Goal: Find specific fact: Find specific fact

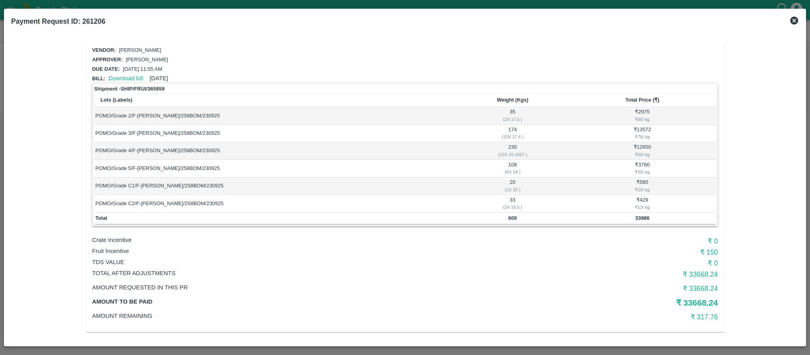
scroll to position [16, 0]
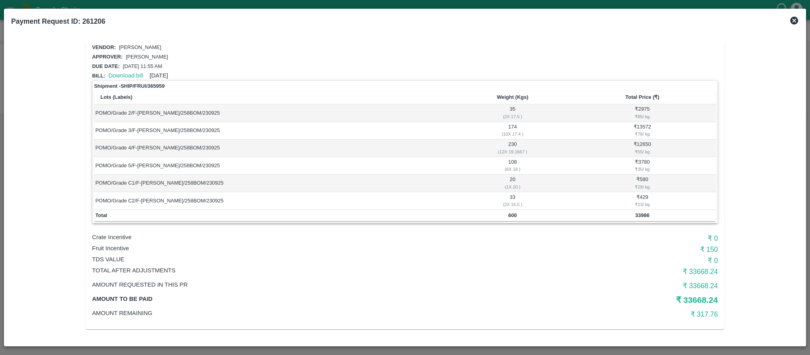
click at [510, 215] on b "600" at bounding box center [512, 215] width 9 height 6
copy b "600"
click at [639, 219] on td "33986" at bounding box center [642, 216] width 147 height 12
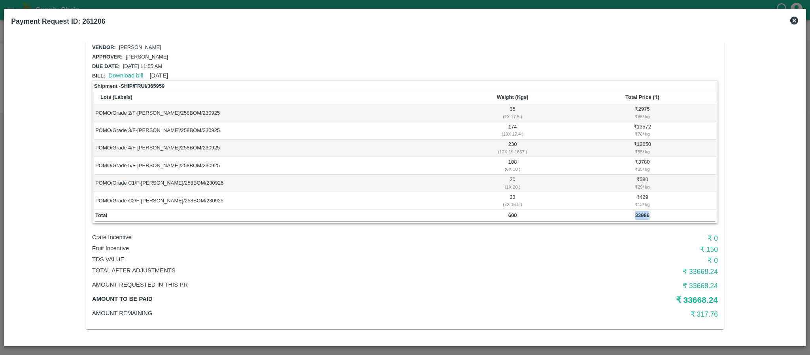
copy b "33986"
click at [511, 215] on b "600" at bounding box center [512, 215] width 9 height 6
copy b "600"
click at [331, 118] on td "POMO/Grade 2/F-[PERSON_NAME]/258BOM/230925" at bounding box center [275, 112] width 362 height 17
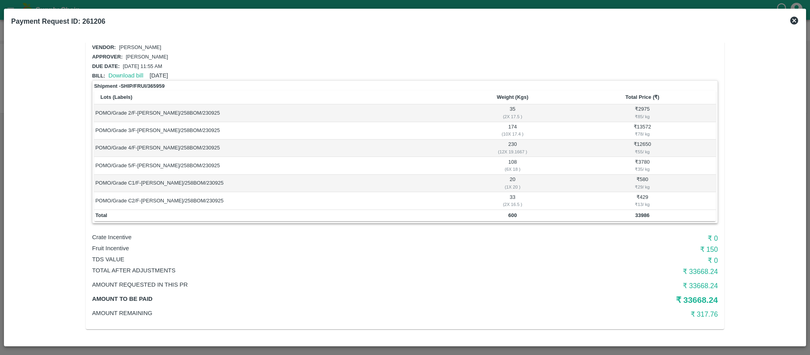
click at [117, 248] on p "Fruit Incentive" at bounding box center [300, 248] width 417 height 9
copy p "Fruit Incentive"
click at [639, 216] on b "33986" at bounding box center [642, 215] width 14 height 6
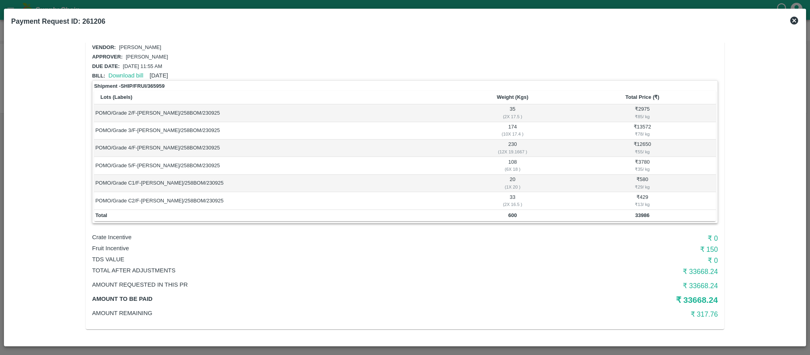
click at [713, 248] on h6 "₹ 150" at bounding box center [613, 249] width 209 height 11
copy h6 "150"
